Goal: Task Accomplishment & Management: Manage account settings

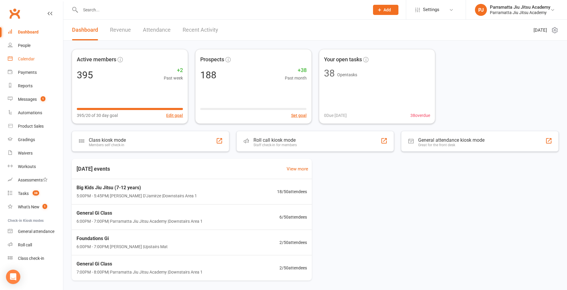
click at [29, 57] on div "Calendar" at bounding box center [26, 58] width 17 height 5
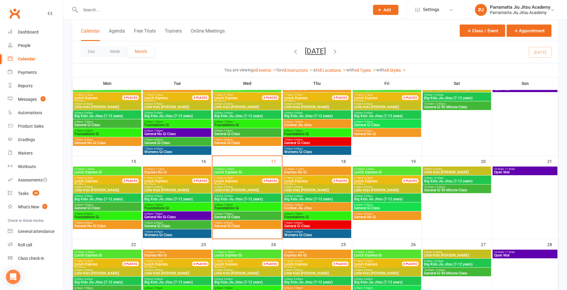
scroll to position [149, 0]
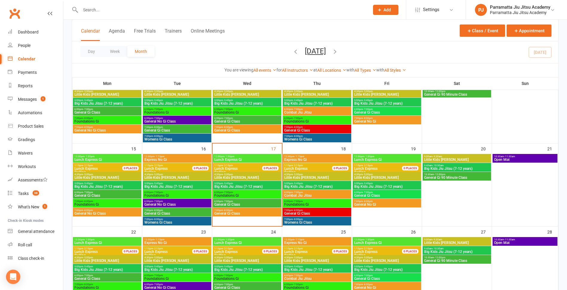
click at [248, 210] on span "7:00pm - 8:00pm" at bounding box center [247, 210] width 66 height 3
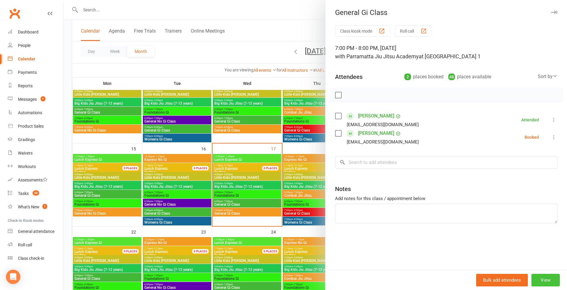
click at [549, 279] on button "View" at bounding box center [545, 280] width 28 height 13
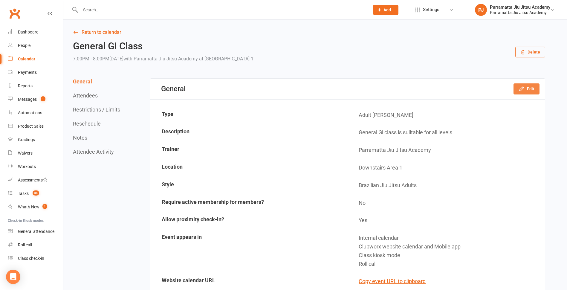
click at [534, 89] on button "Edit" at bounding box center [526, 88] width 26 height 11
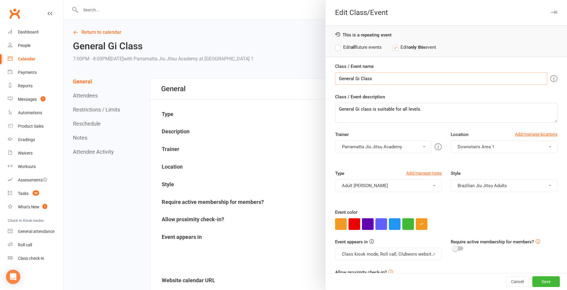
drag, startPoint x: 464, startPoint y: 80, endPoint x: 361, endPoint y: 82, distance: 103.6
click at [361, 82] on input "General Gi Class" at bounding box center [441, 78] width 212 height 13
click at [354, 79] on input "General Gi Class" at bounding box center [441, 78] width 212 height 13
type input "General No Gi Class"
click at [354, 107] on textarea "General Gi class is suiitable for all levels." at bounding box center [446, 113] width 222 height 20
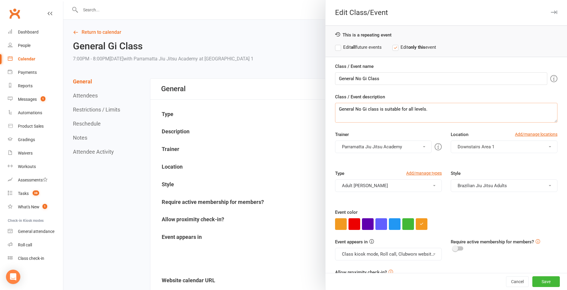
click at [456, 114] on textarea "General No Gi class is suitable for all levels." at bounding box center [446, 113] width 222 height 20
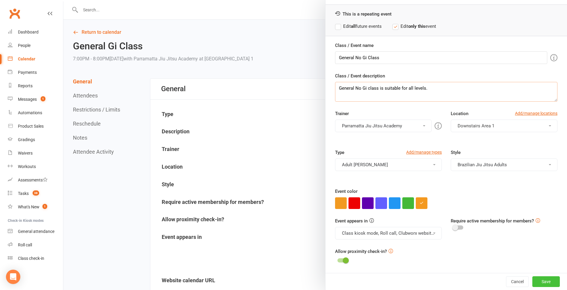
type textarea "General No Gi class is suitable for all levels."
drag, startPoint x: 538, startPoint y: 281, endPoint x: 381, endPoint y: 41, distance: 286.4
click at [401, 39] on div "Edit Class/Event This is a repeating event Edit all future events Edit only thi…" at bounding box center [446, 145] width 242 height 290
click at [335, 27] on label "Edit all future events" at bounding box center [358, 26] width 47 height 7
click at [542, 284] on button "Save" at bounding box center [545, 281] width 27 height 11
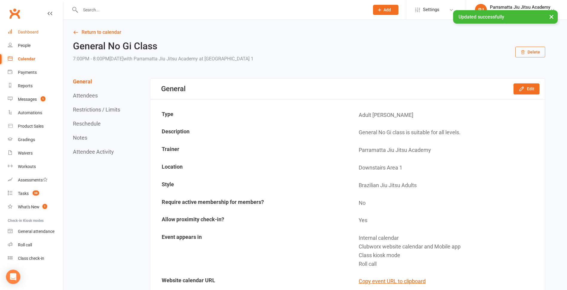
click at [35, 36] on link "Dashboard" at bounding box center [35, 31] width 55 height 13
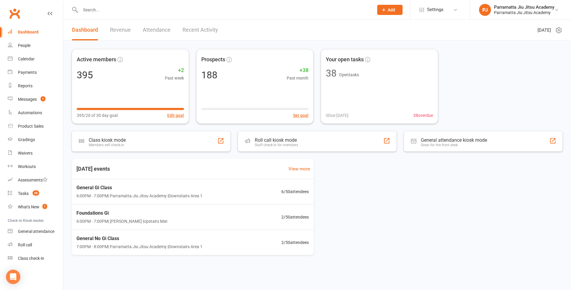
click at [107, 8] on input "text" at bounding box center [224, 10] width 291 height 8
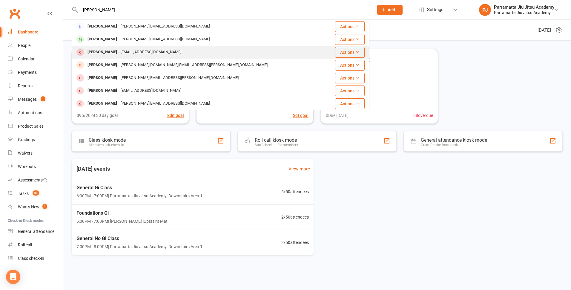
type input "[PERSON_NAME]"
click at [152, 56] on div "[EMAIL_ADDRESS][DOMAIN_NAME]" at bounding box center [151, 52] width 64 height 9
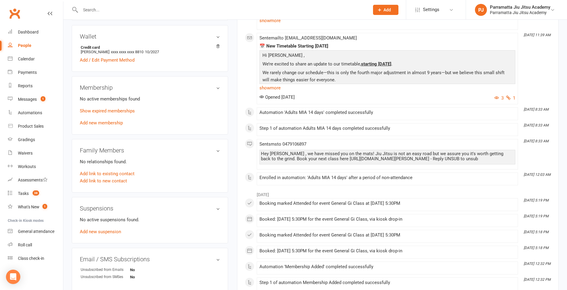
scroll to position [209, 0]
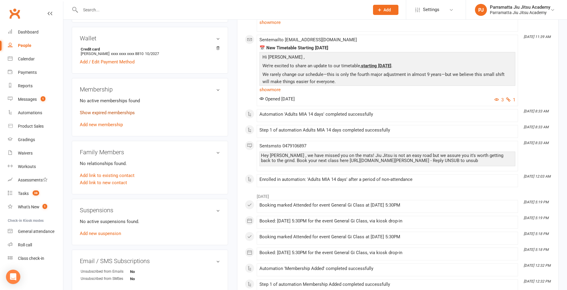
click at [116, 111] on link "Show expired memberships" at bounding box center [107, 112] width 55 height 5
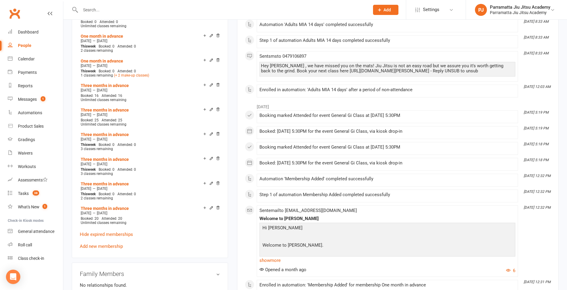
scroll to position [418, 0]
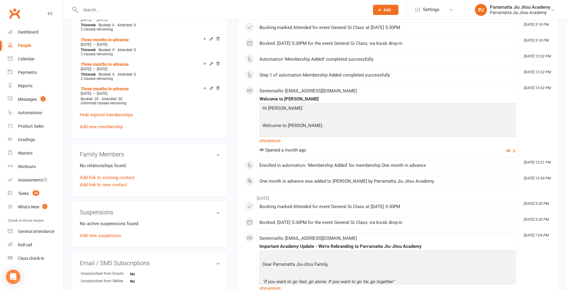
drag, startPoint x: 108, startPoint y: 123, endPoint x: 110, endPoint y: 121, distance: 3.1
click at [108, 124] on link "Add new membership" at bounding box center [101, 126] width 43 height 5
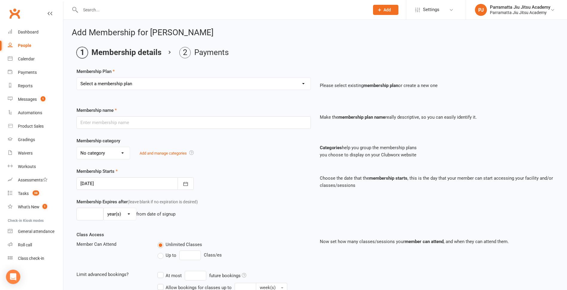
click at [179, 83] on select "Select a membership plan Create new Membership Plan 2025 Adult Unlimited 2025 K…" at bounding box center [194, 84] width 234 height 12
select select "5"
click at [77, 78] on select "Select a membership plan Create new Membership Plan 2025 Adult Unlimited 2025 K…" at bounding box center [194, 84] width 234 height 12
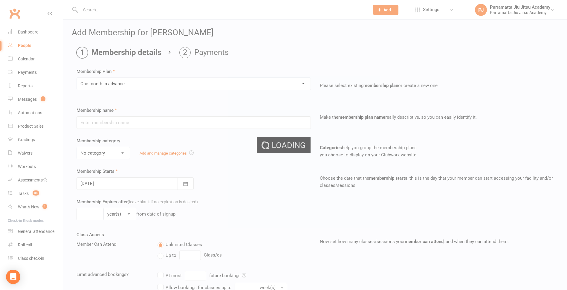
type input "One month in advance"
select select "8"
type input "1"
select select "2"
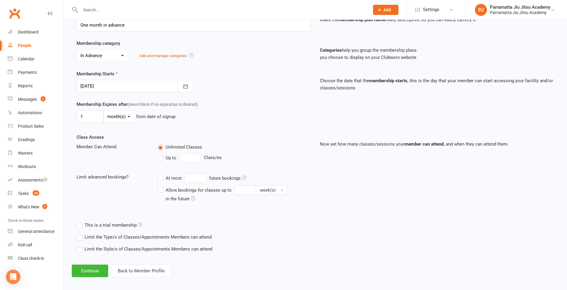
scroll to position [102, 0]
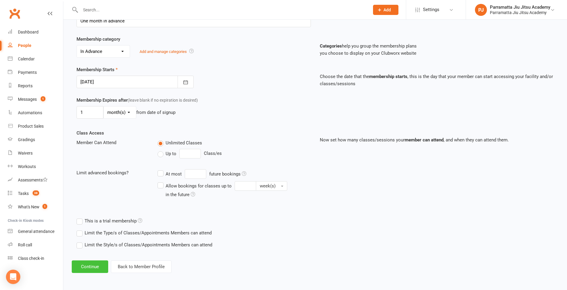
click at [87, 268] on button "Continue" at bounding box center [90, 266] width 36 height 13
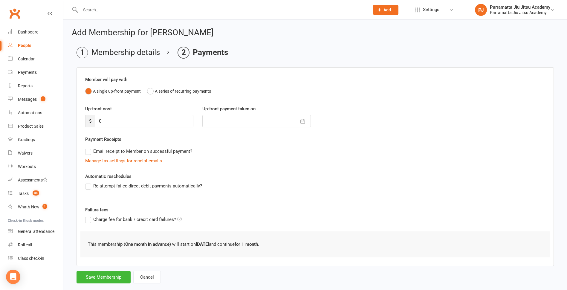
scroll to position [12, 0]
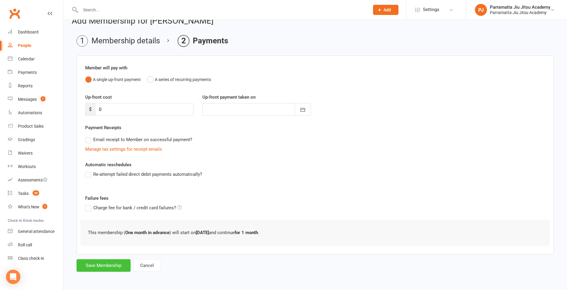
click at [104, 262] on button "Save Membership" at bounding box center [103, 265] width 54 height 13
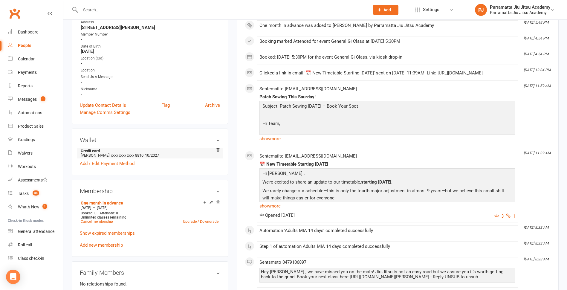
scroll to position [119, 0]
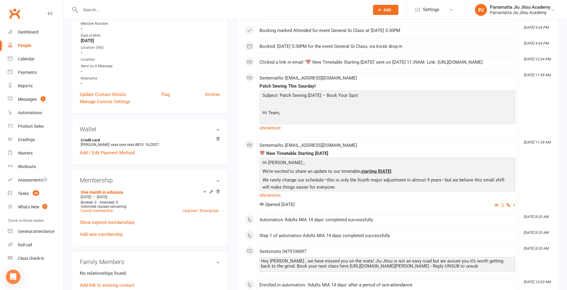
click at [430, 153] on div "Sent email to [EMAIL_ADDRESS][DOMAIN_NAME] 📅 New Timetable Starting [DATE] Hi […" at bounding box center [387, 176] width 256 height 66
